Goal: Information Seeking & Learning: Check status

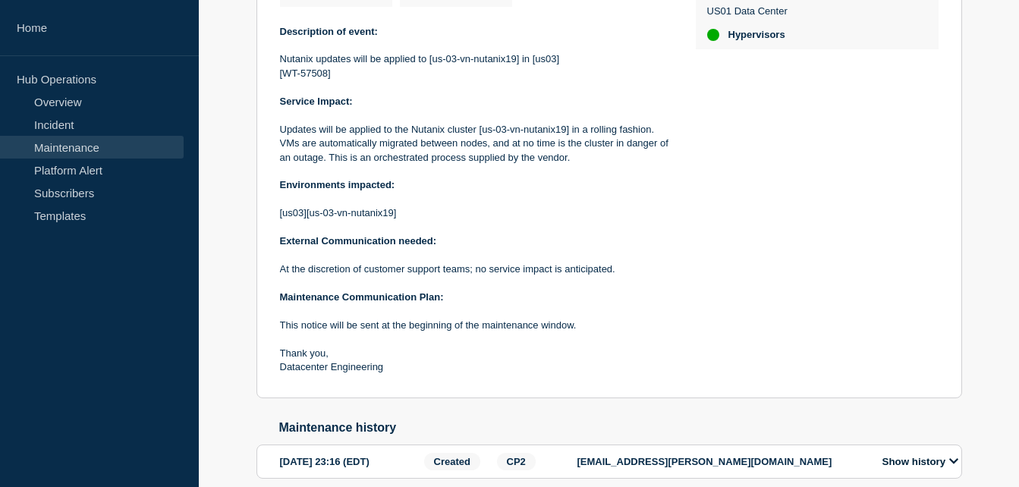
scroll to position [509, 0]
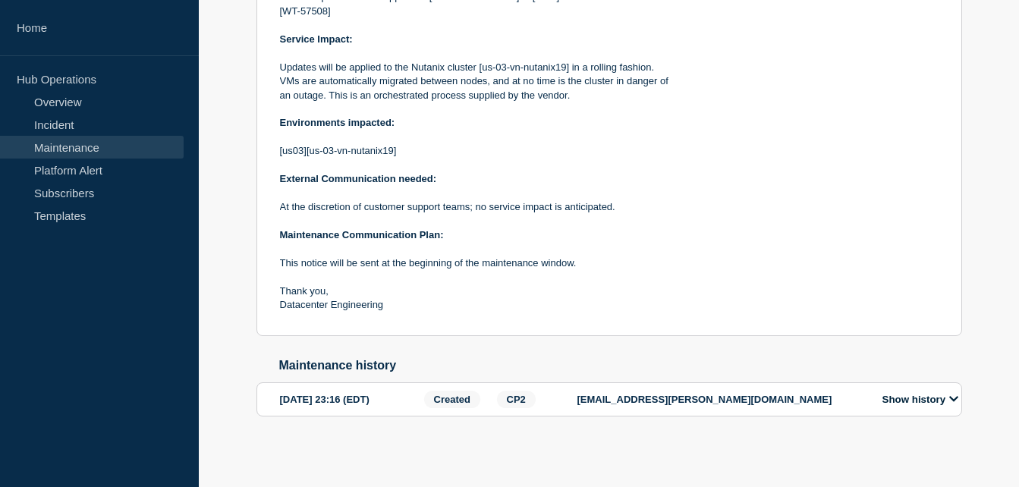
click at [930, 406] on button "Show history" at bounding box center [920, 399] width 85 height 13
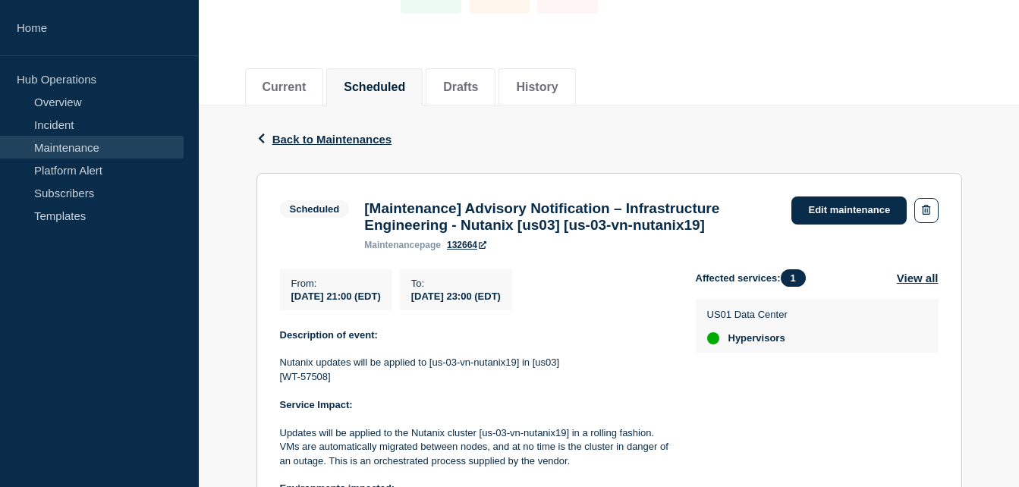
scroll to position [0, 0]
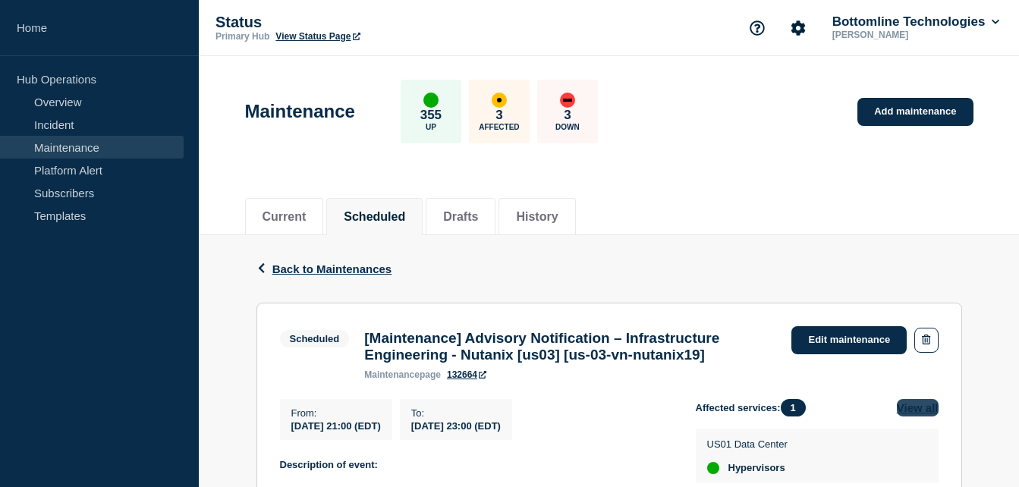
click at [918, 413] on button "View all" at bounding box center [918, 407] width 42 height 17
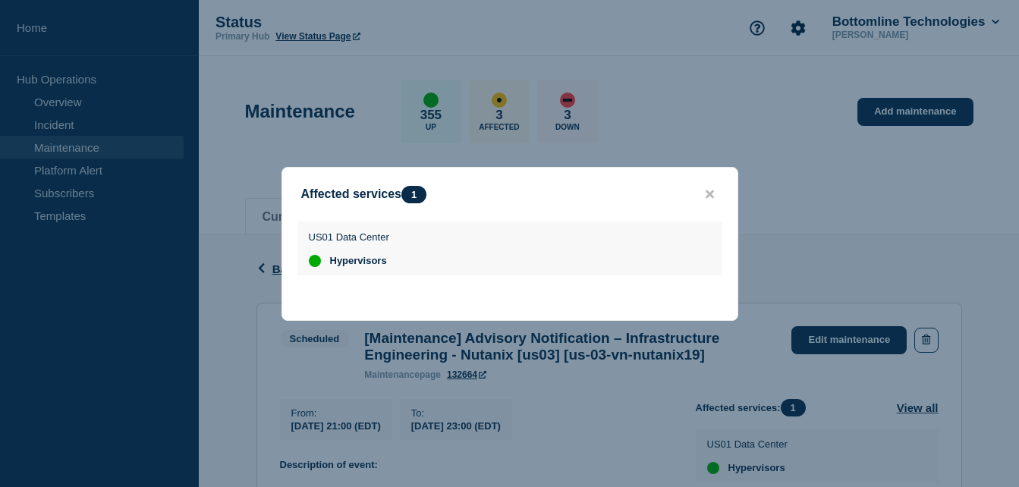
click at [704, 195] on button "close button" at bounding box center [709, 194] width 17 height 14
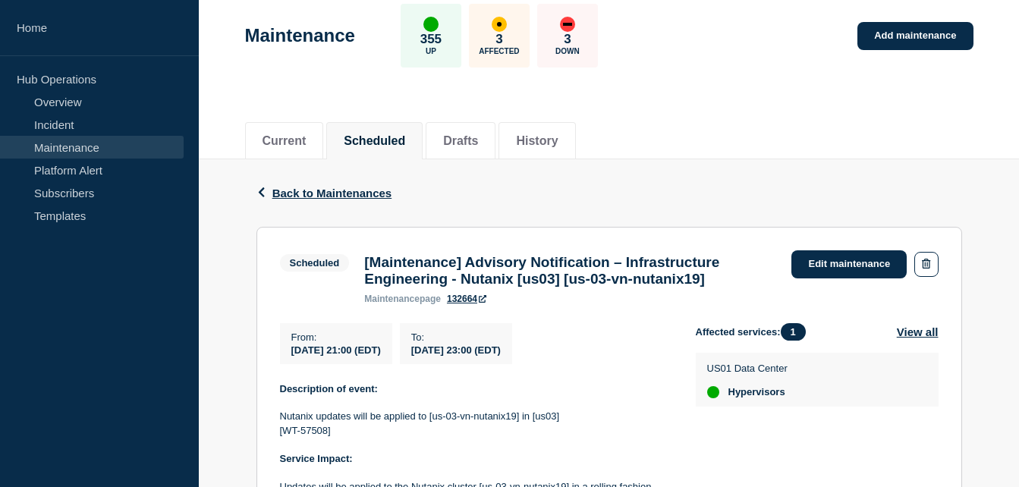
scroll to position [228, 0]
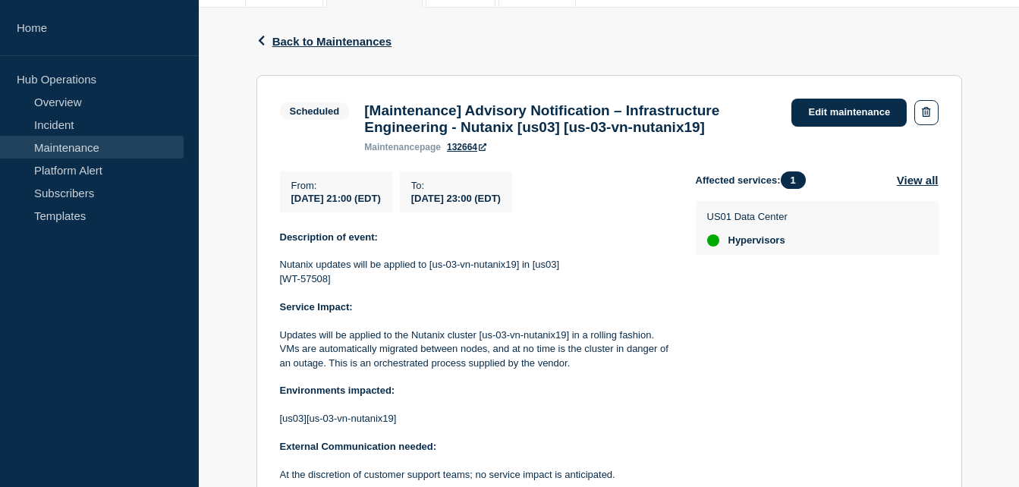
click at [460, 152] on link "132664" at bounding box center [466, 147] width 39 height 11
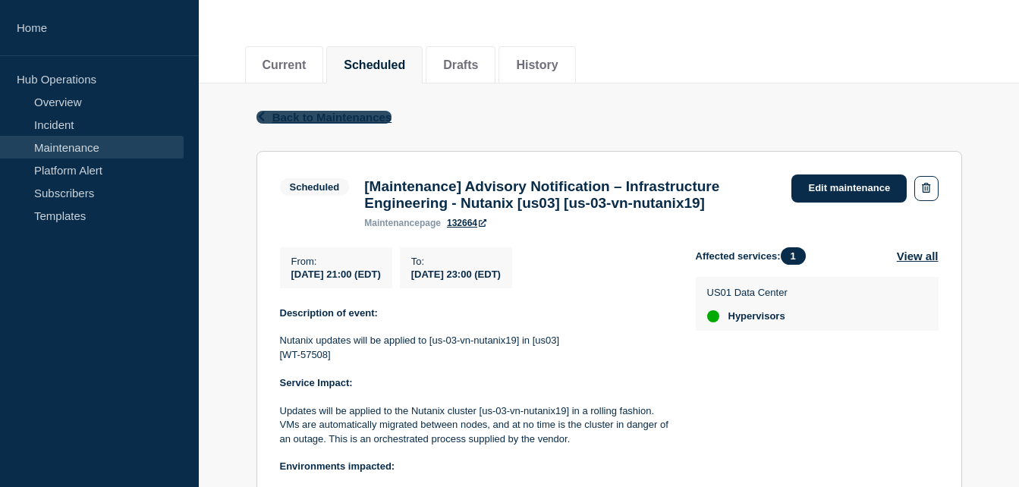
click at [327, 121] on span "Back to Maintenances" at bounding box center [332, 117] width 120 height 13
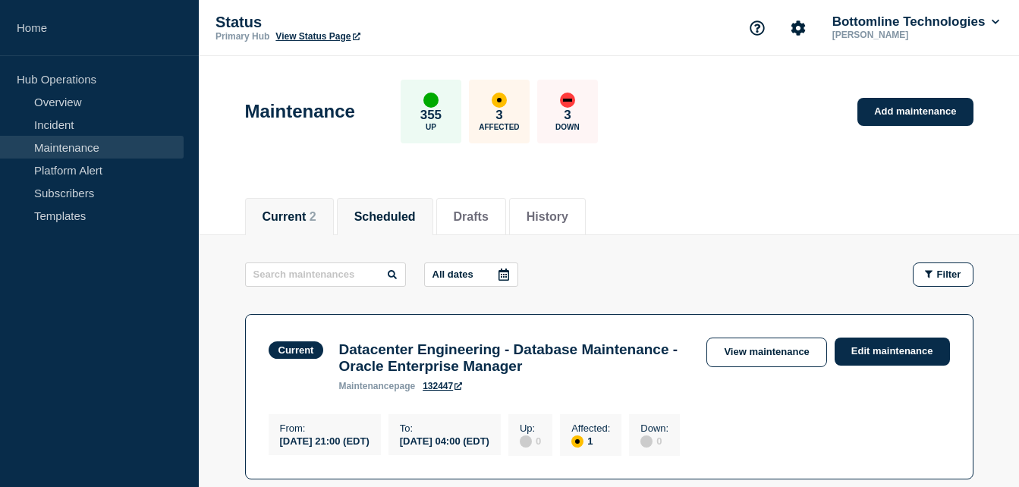
click at [416, 212] on button "Scheduled" at bounding box center [384, 217] width 61 height 14
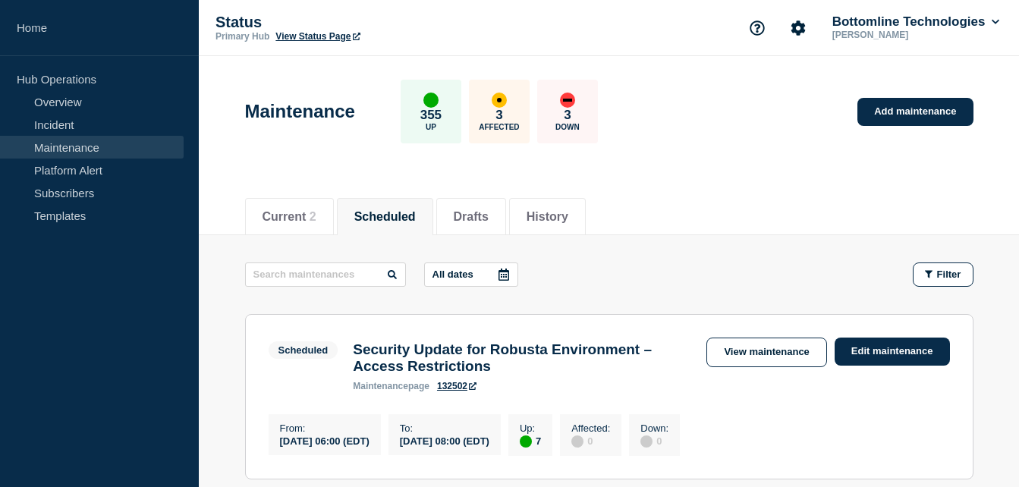
click at [509, 270] on icon at bounding box center [503, 275] width 11 height 12
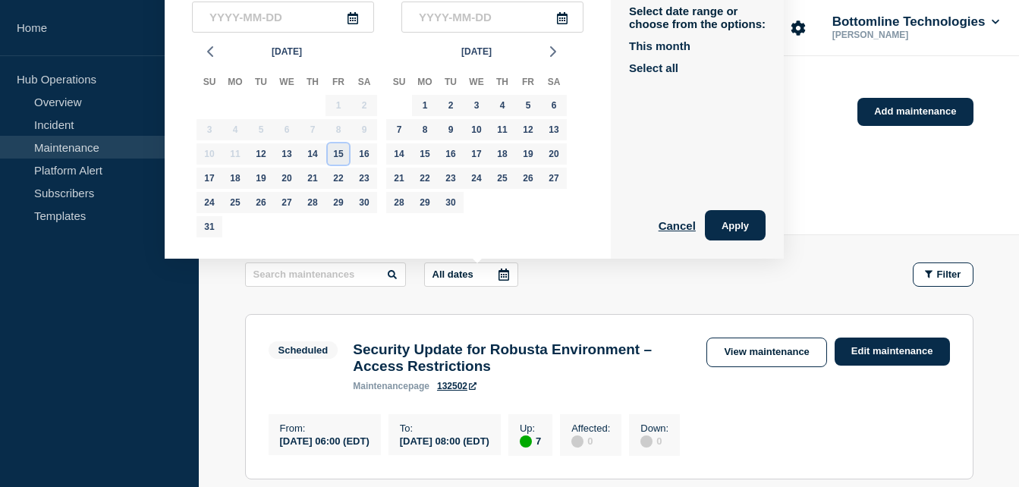
click at [335, 156] on div "15" at bounding box center [338, 153] width 21 height 21
type input "2025-08-15"
click at [238, 180] on div "18" at bounding box center [235, 178] width 21 height 21
type input "2025-08-18"
click at [728, 225] on button "Apply" at bounding box center [735, 225] width 61 height 30
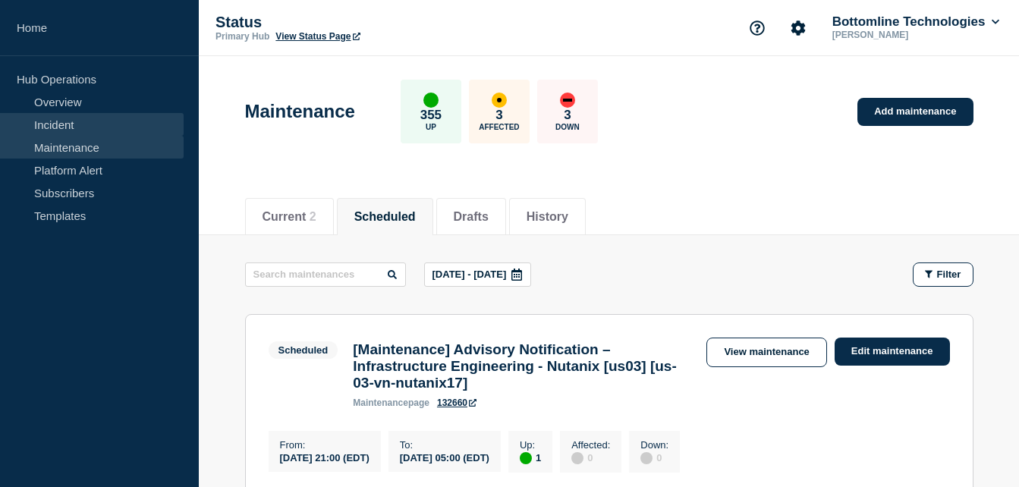
click at [98, 127] on link "Incident" at bounding box center [92, 124] width 184 height 23
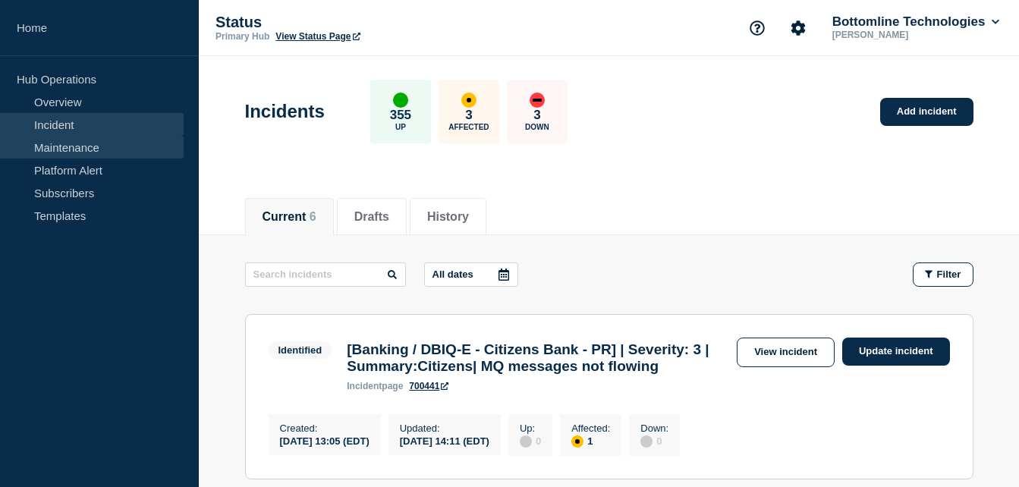
click at [98, 146] on link "Maintenance" at bounding box center [92, 147] width 184 height 23
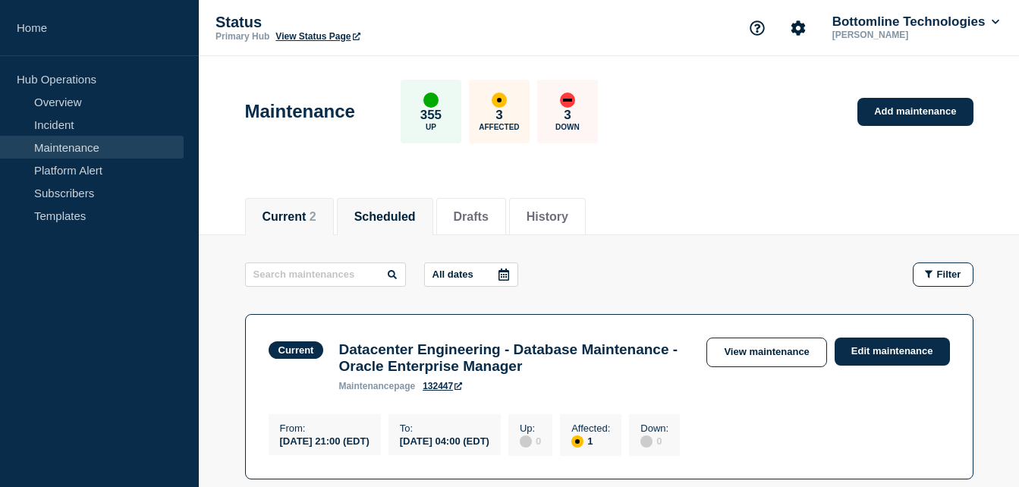
click at [362, 209] on li "Scheduled" at bounding box center [385, 216] width 96 height 37
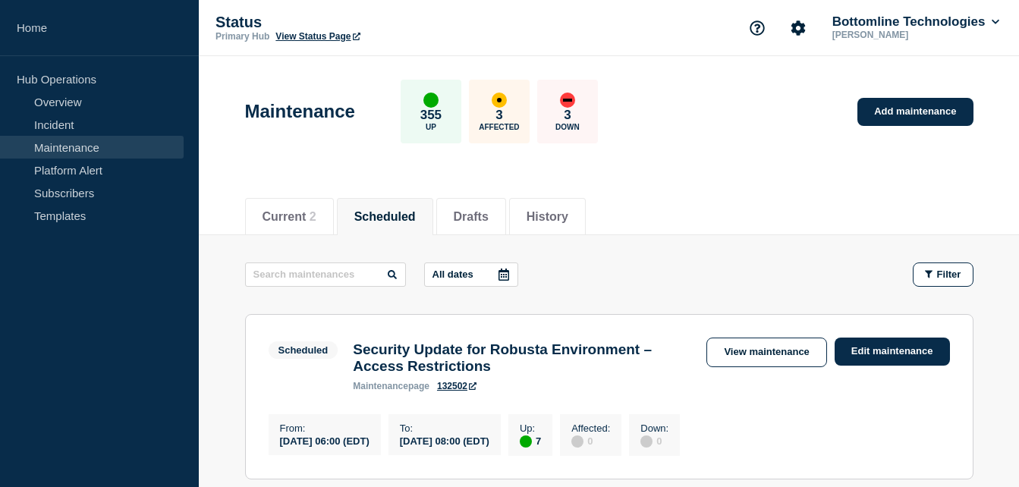
click at [509, 273] on icon at bounding box center [503, 275] width 11 height 12
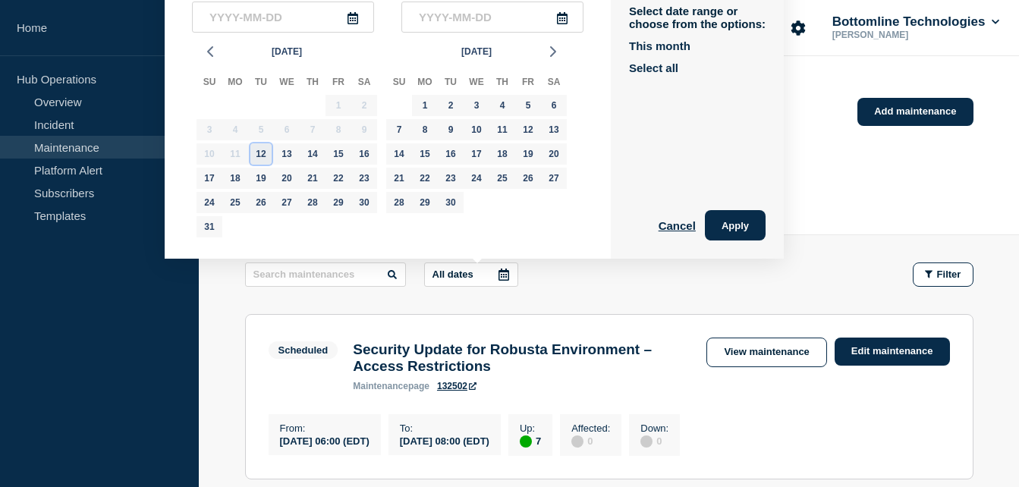
click at [269, 150] on div "12" at bounding box center [260, 153] width 21 height 21
type input "2025-08-12"
click at [259, 196] on div "26" at bounding box center [260, 202] width 21 height 21
type input "2025-08-26"
click at [724, 223] on button "Apply" at bounding box center [735, 225] width 61 height 30
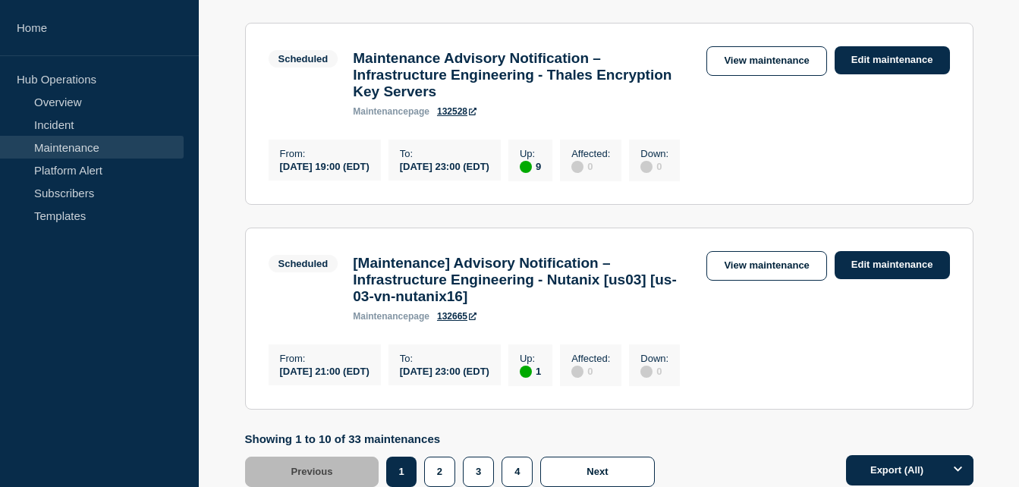
scroll to position [2048, 0]
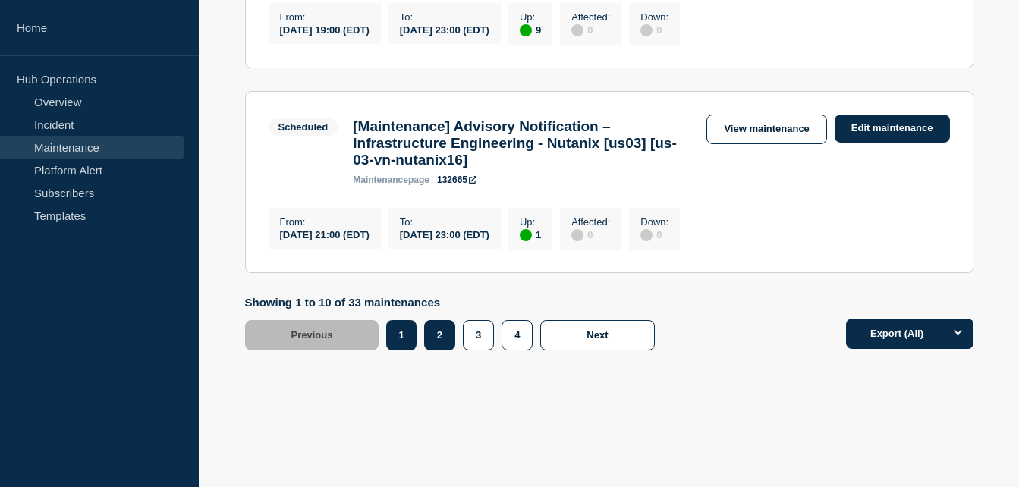
click at [433, 351] on button "2" at bounding box center [439, 335] width 31 height 30
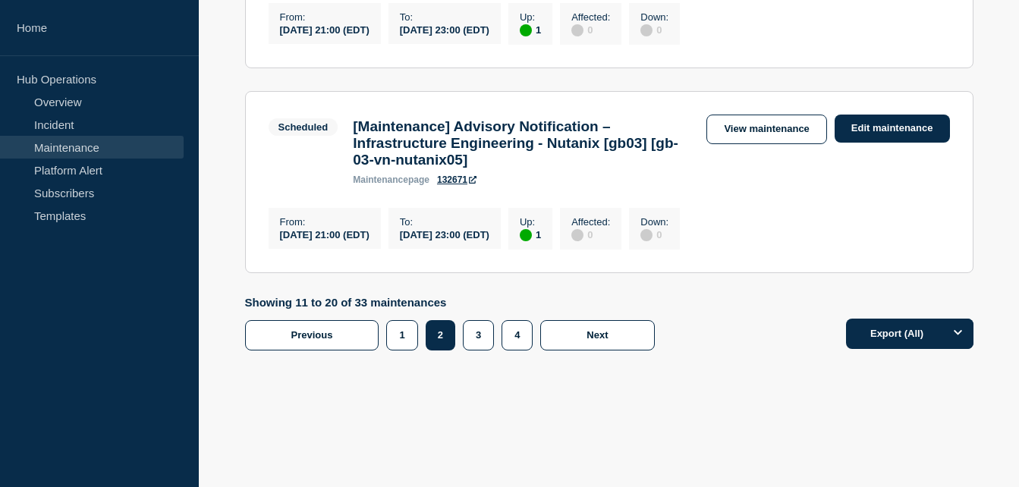
scroll to position [2200, 0]
click at [481, 351] on button "3" at bounding box center [478, 335] width 31 height 30
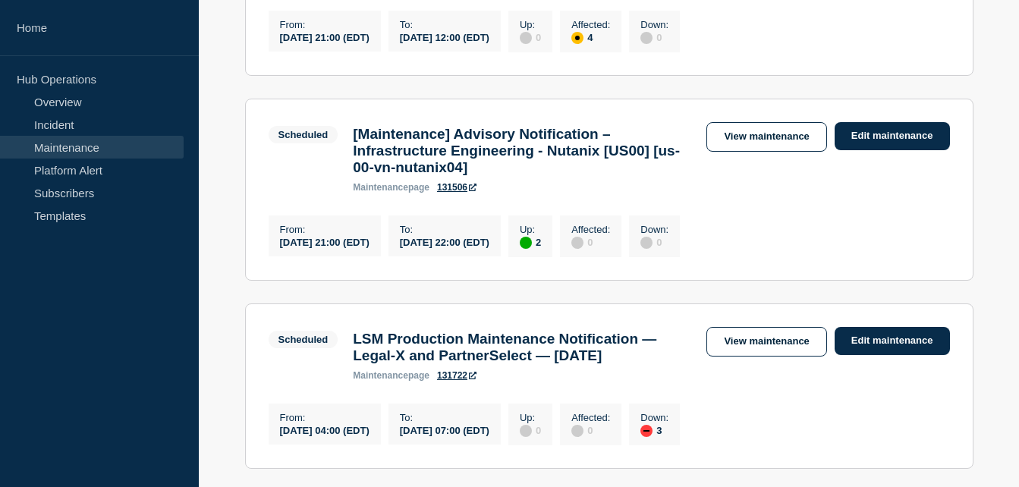
scroll to position [2048, 0]
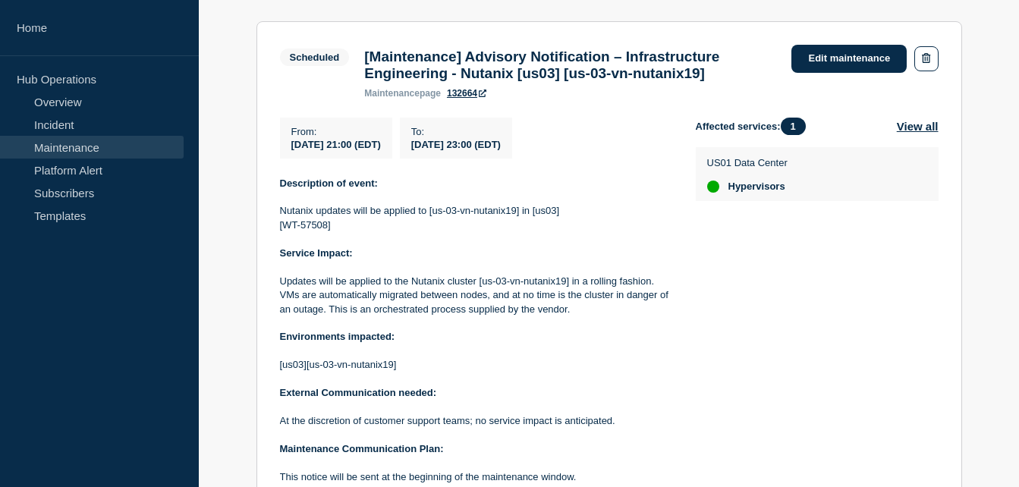
scroll to position [54, 0]
